Goal: Task Accomplishment & Management: Manage account settings

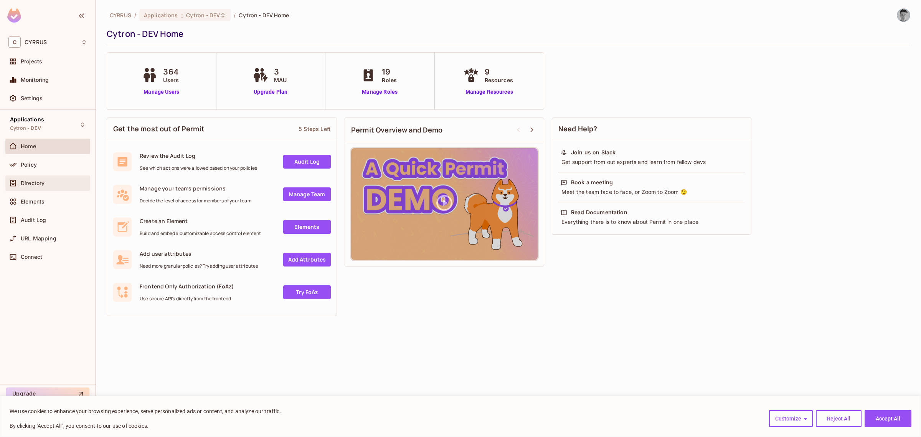
click at [30, 181] on span "Directory" at bounding box center [33, 183] width 24 height 6
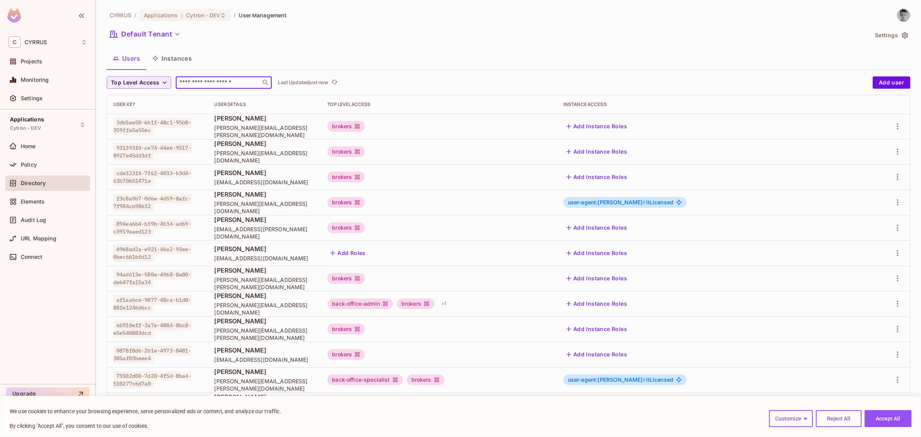
click at [214, 84] on input "text" at bounding box center [218, 83] width 81 height 8
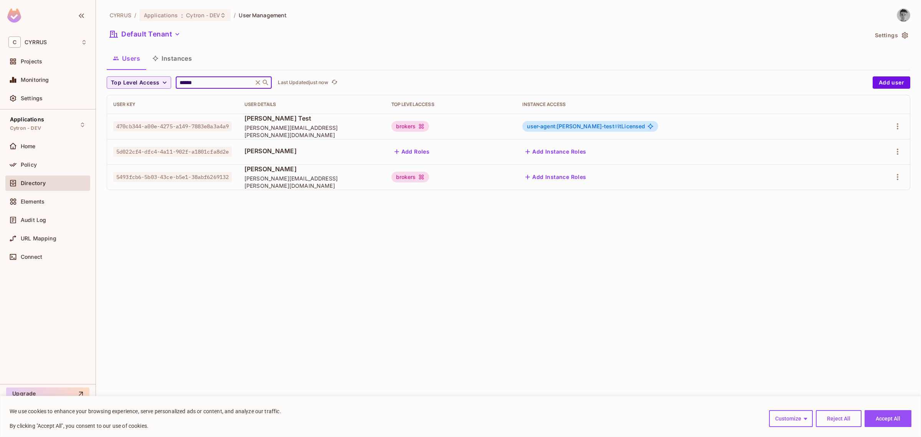
type input "******"
click at [396, 275] on div "CYRRUS / Applications : Cytron - DEV / User Management Default Tenant Settings …" at bounding box center [508, 218] width 825 height 437
click at [221, 14] on icon at bounding box center [222, 15] width 3 height 5
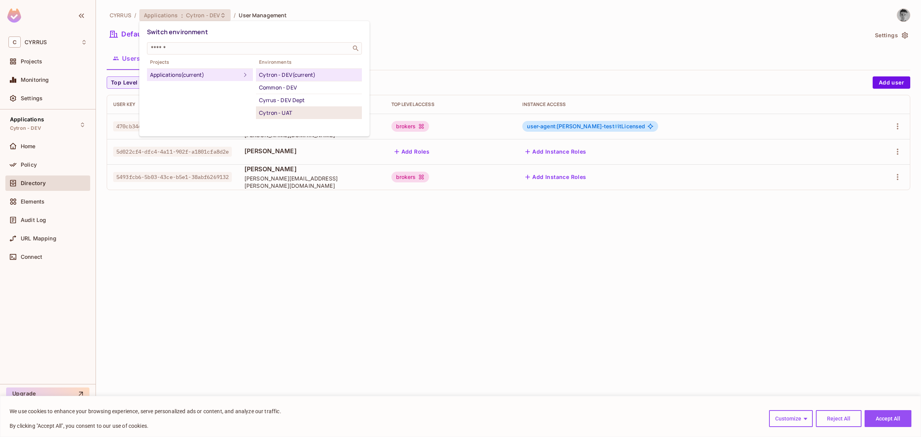
click at [282, 113] on div "Cytron - UAT" at bounding box center [309, 112] width 100 height 9
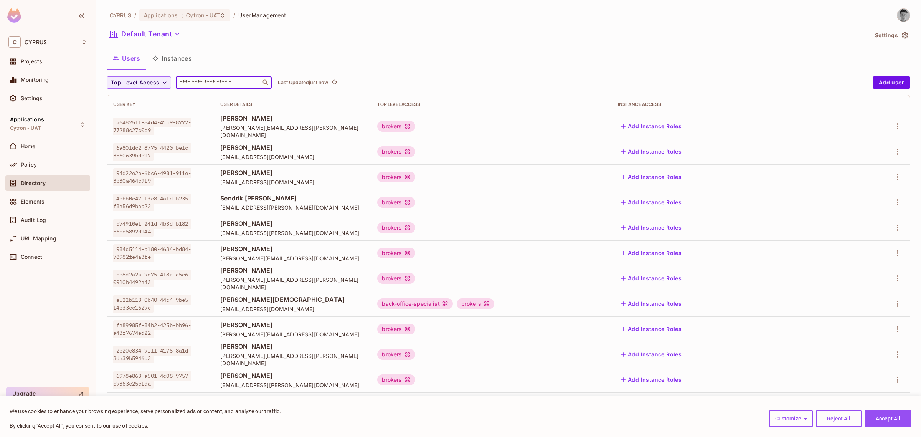
click at [223, 83] on input "text" at bounding box center [218, 83] width 81 height 8
type input "******"
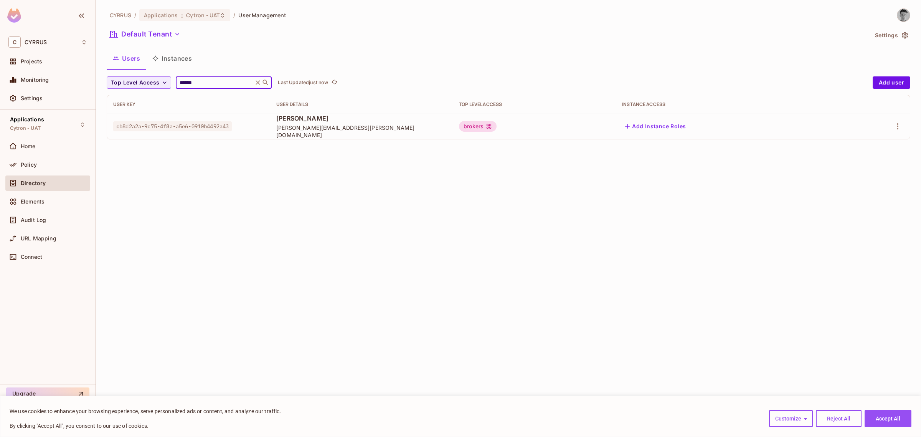
click at [340, 33] on div "Default Tenant" at bounding box center [487, 35] width 761 height 15
click at [896, 124] on icon "button" at bounding box center [897, 126] width 9 height 9
click at [868, 160] on div "Edit Attributes" at bounding box center [871, 161] width 38 height 8
click at [897, 127] on icon "button" at bounding box center [897, 126] width 9 height 9
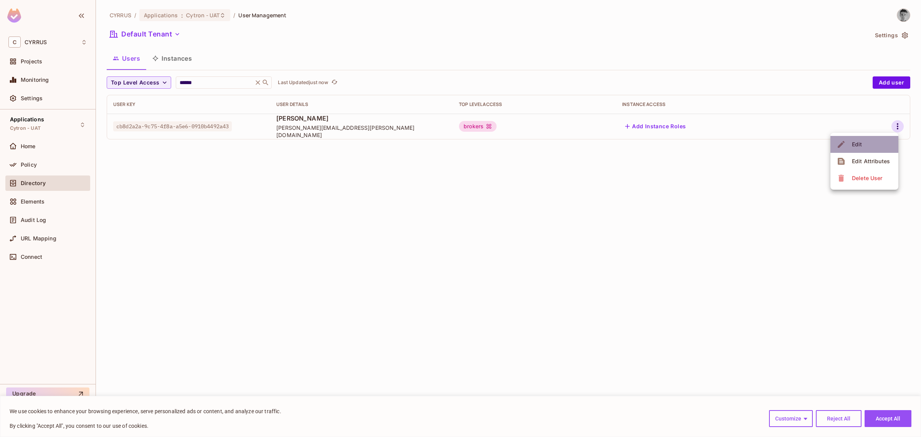
click at [874, 143] on li "Edit" at bounding box center [864, 144] width 68 height 17
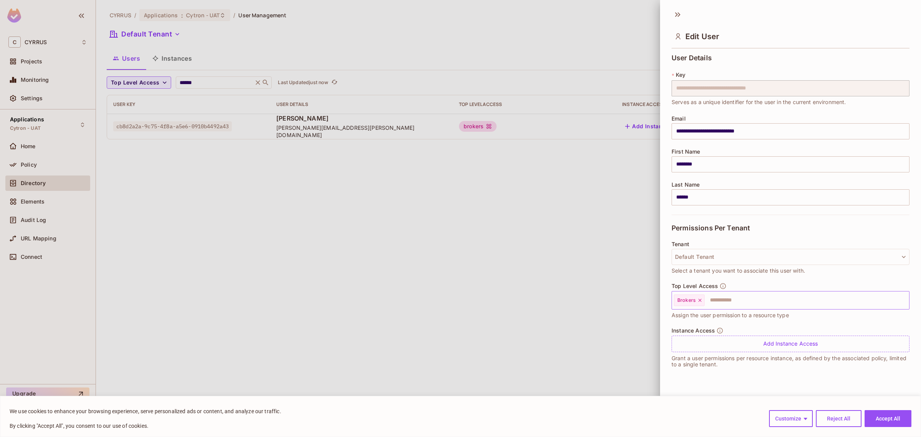
click at [725, 305] on input "text" at bounding box center [799, 299] width 189 height 15
click at [898, 415] on button "Accept All" at bounding box center [888, 418] width 47 height 17
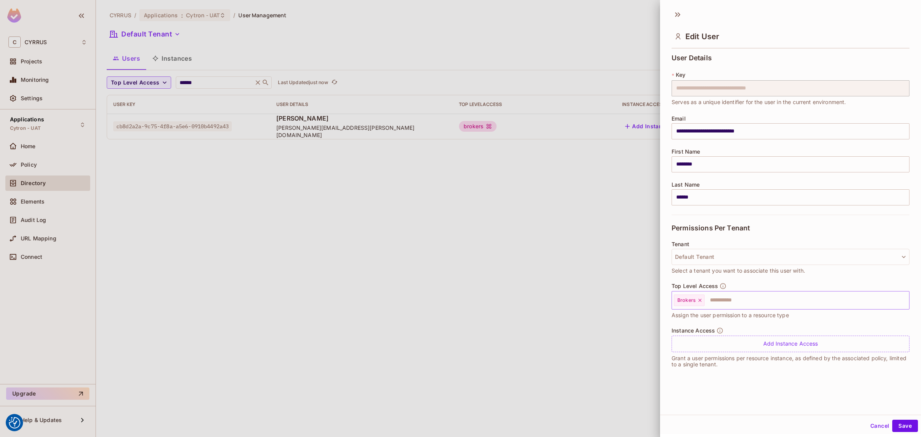
click at [734, 303] on input "text" at bounding box center [799, 299] width 189 height 15
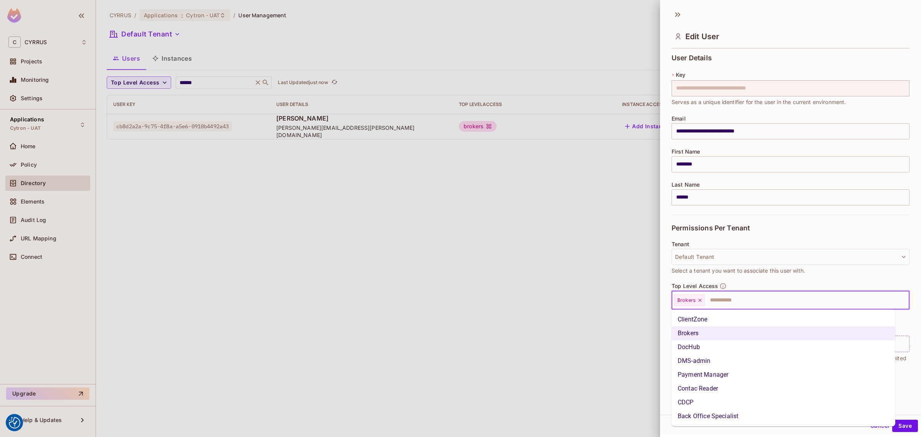
click at [725, 417] on li "Back Office Specialist" at bounding box center [784, 416] width 224 height 14
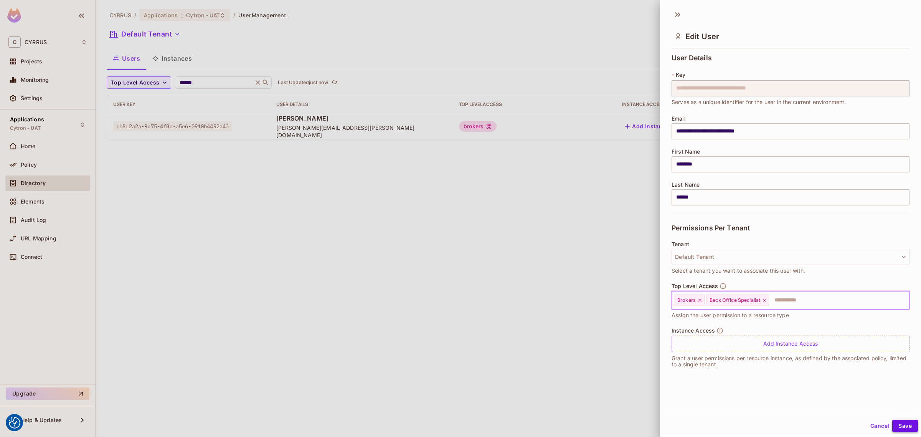
click at [901, 423] on button "Save" at bounding box center [905, 425] width 26 height 12
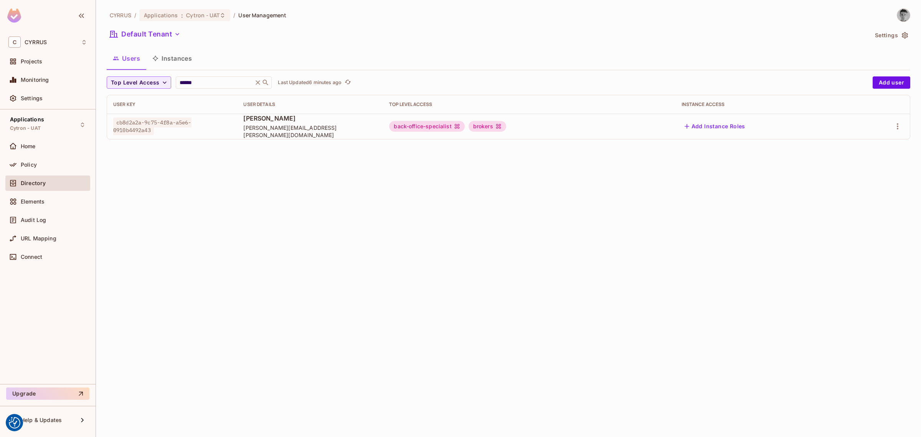
click at [535, 253] on div "CYRRUS / Applications : Cytron - UAT / User Management Default Tenant Settings …" at bounding box center [508, 218] width 825 height 437
click at [258, 82] on icon at bounding box center [258, 82] width 5 height 5
